Goal: Use online tool/utility: Utilize a website feature to perform a specific function

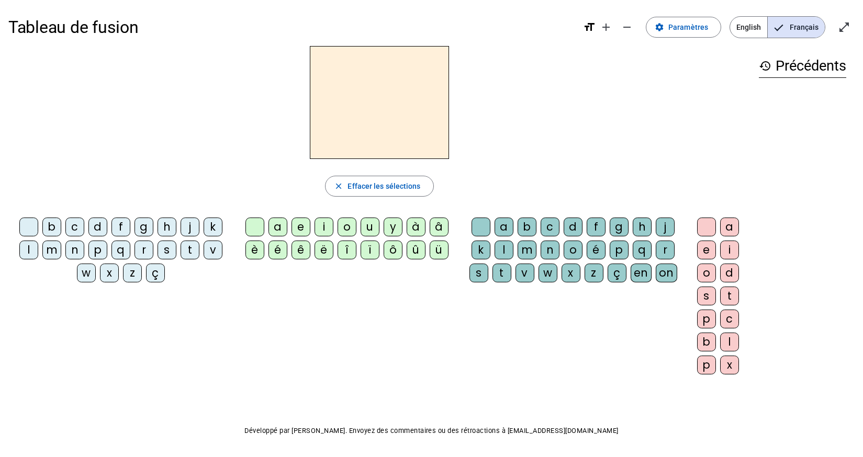
scroll to position [5, 0]
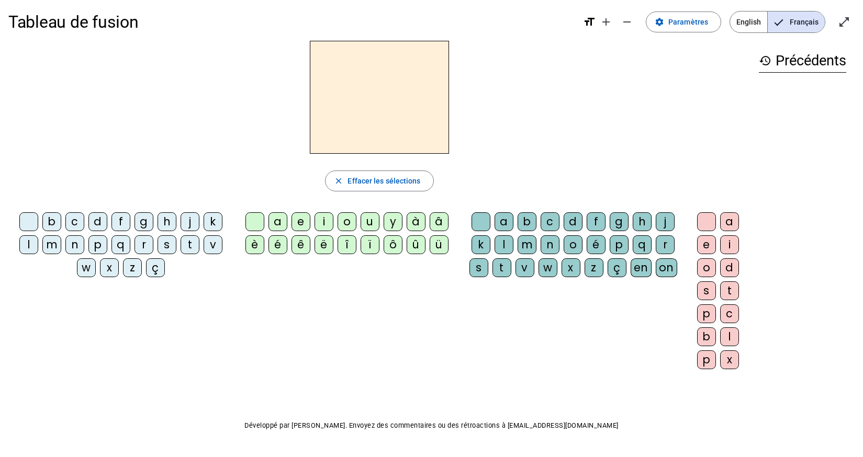
click at [165, 253] on div "s" at bounding box center [166, 244] width 19 height 19
click at [317, 238] on div "ë" at bounding box center [323, 244] width 19 height 19
click at [324, 237] on div "ë" at bounding box center [323, 244] width 19 height 19
click at [324, 229] on div "i" at bounding box center [323, 221] width 19 height 19
click at [503, 261] on div "t" at bounding box center [501, 267] width 19 height 19
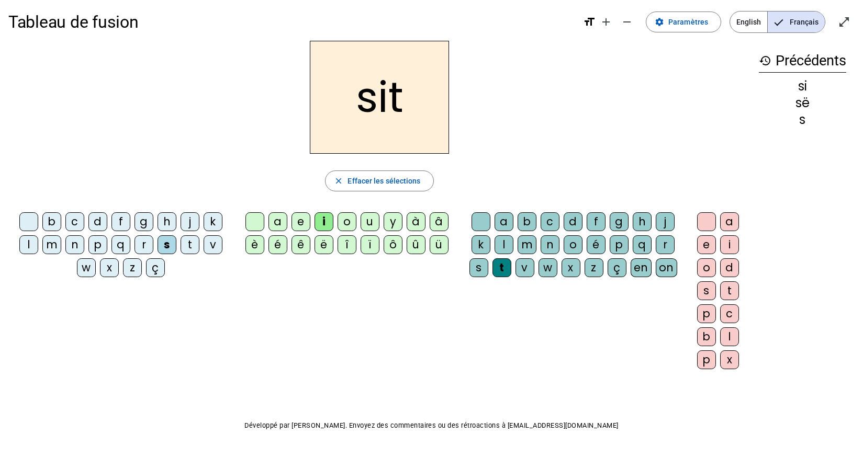
click at [503, 253] on div "l" at bounding box center [503, 244] width 19 height 19
click at [705, 284] on div "s" at bounding box center [706, 290] width 19 height 19
click at [706, 281] on div "s" at bounding box center [706, 290] width 19 height 19
click at [704, 284] on div "s" at bounding box center [706, 290] width 19 height 19
click at [705, 284] on div "s" at bounding box center [706, 290] width 19 height 19
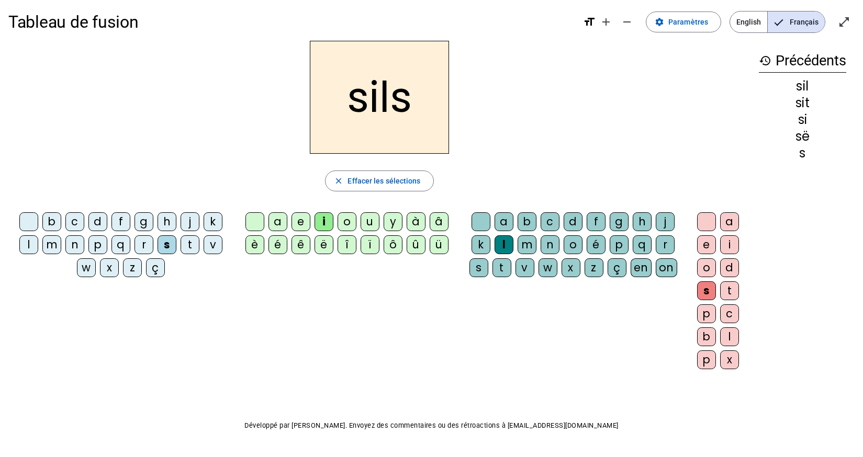
click at [706, 284] on div "s" at bounding box center [706, 290] width 19 height 19
click at [710, 281] on letter-bubble "o" at bounding box center [708, 269] width 23 height 23
click at [707, 228] on div at bounding box center [706, 221] width 19 height 19
click at [485, 229] on div at bounding box center [480, 221] width 19 height 19
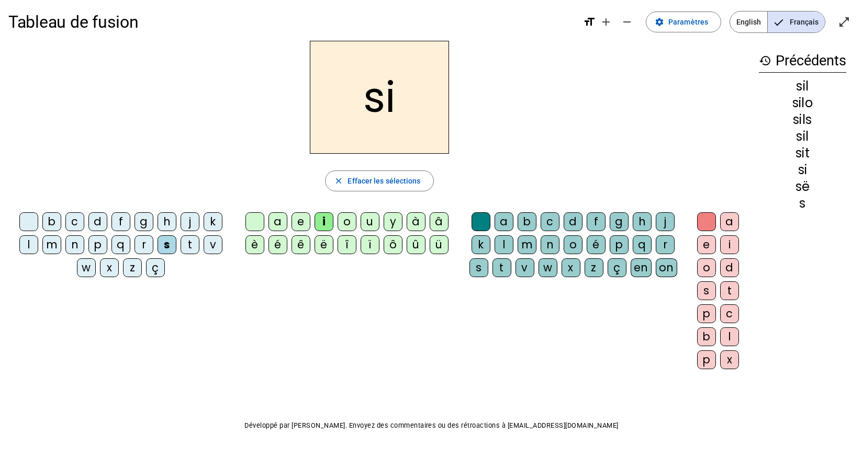
click at [275, 229] on div "a" at bounding box center [277, 221] width 19 height 19
click at [374, 225] on div "u" at bounding box center [369, 221] width 19 height 19
click at [190, 254] on div "t" at bounding box center [189, 244] width 19 height 19
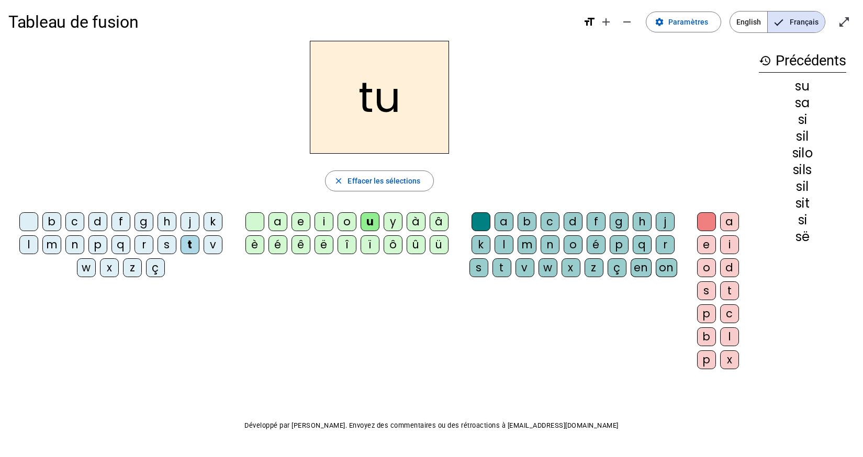
click at [100, 229] on div "d" at bounding box center [97, 221] width 19 height 19
click at [301, 229] on div "e" at bounding box center [300, 221] width 19 height 19
click at [46, 252] on div "m" at bounding box center [51, 244] width 19 height 19
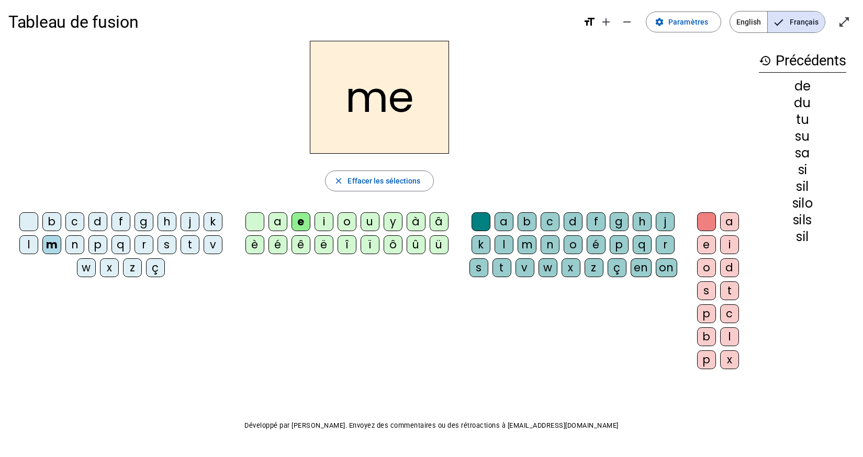
click at [44, 367] on div "b c d f g h j k l m n p q r s t v w x z ç a e i o u y à â è é ê ë î ï ô û ü a b…" at bounding box center [379, 293] width 742 height 170
click at [190, 253] on div "t" at bounding box center [189, 244] width 19 height 19
click at [144, 236] on div "r" at bounding box center [143, 244] width 19 height 19
click at [54, 412] on div "Tableau de fusion format_size add remove settings Paramètres English Français o…" at bounding box center [431, 241] width 863 height 493
click at [146, 229] on div "g" at bounding box center [143, 221] width 19 height 19
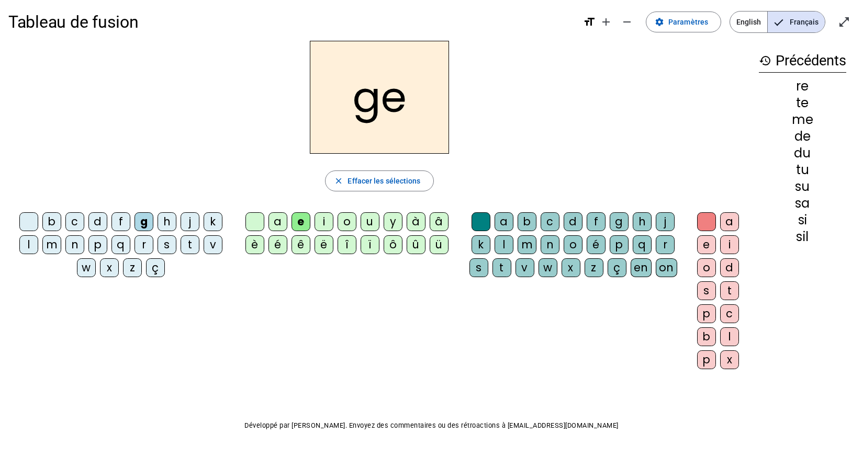
click at [188, 222] on div "j" at bounding box center [189, 221] width 19 height 19
